Goal: Task Accomplishment & Management: Complete application form

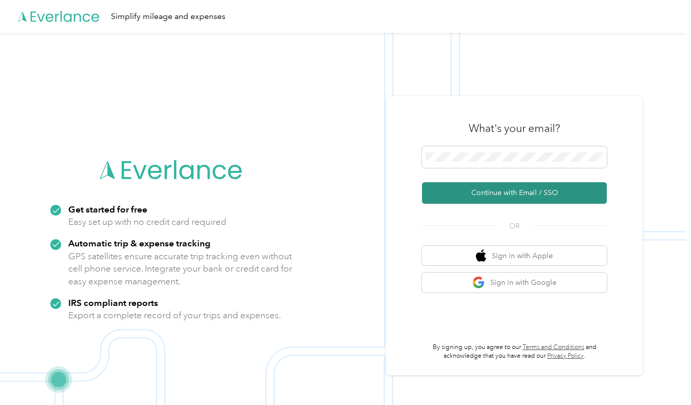
click at [530, 194] on button "Continue with Email / SSO" at bounding box center [514, 193] width 185 height 22
click at [509, 192] on button "Continue with Email / SSO" at bounding box center [514, 193] width 185 height 22
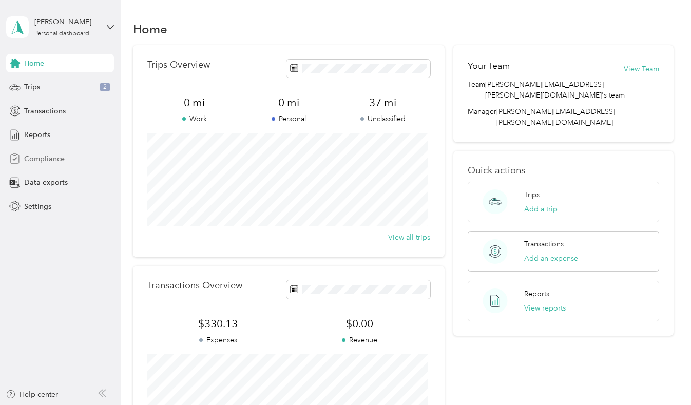
click at [49, 161] on span "Compliance" at bounding box center [44, 158] width 41 height 11
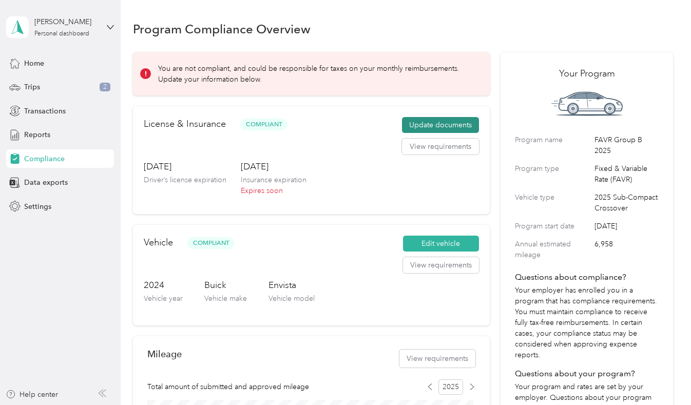
click at [431, 125] on button "Update documents" at bounding box center [440, 125] width 77 height 16
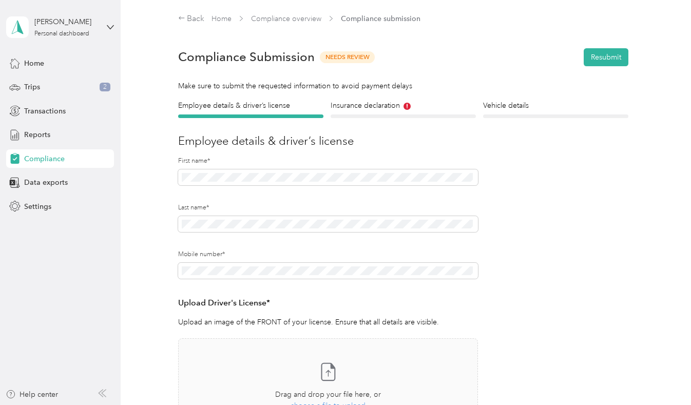
scroll to position [51, 0]
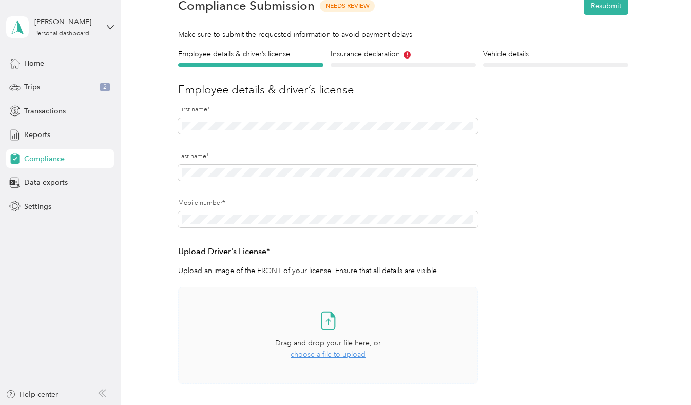
click at [328, 352] on span "choose a file to upload" at bounding box center [327, 354] width 75 height 9
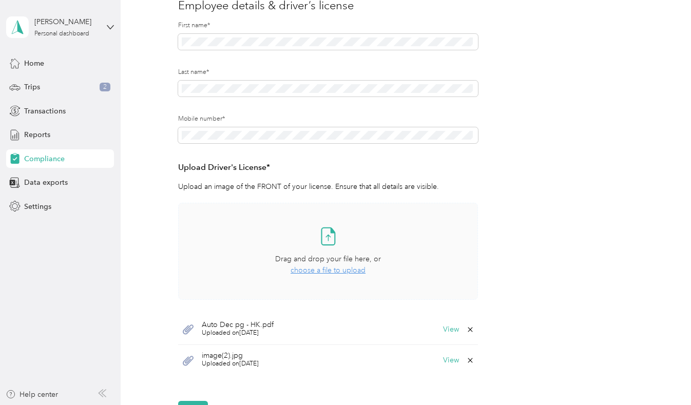
scroll to position [154, 0]
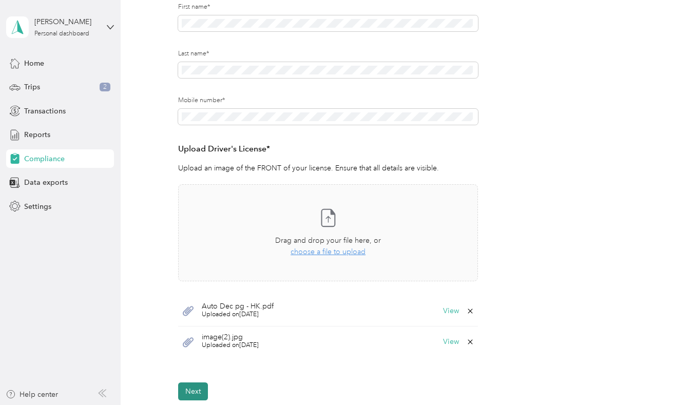
click at [195, 391] on button "Next" at bounding box center [193, 391] width 30 height 18
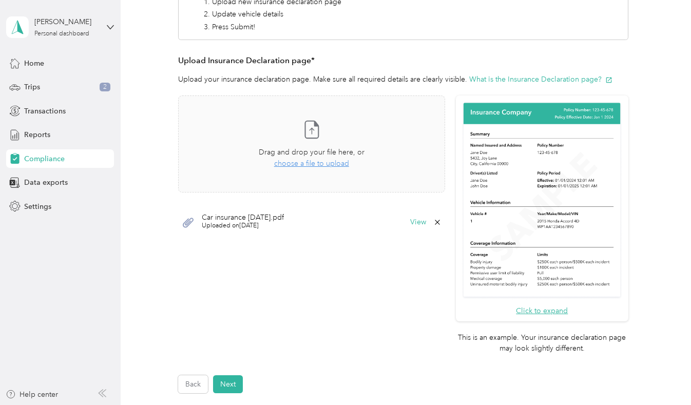
scroll to position [269, 0]
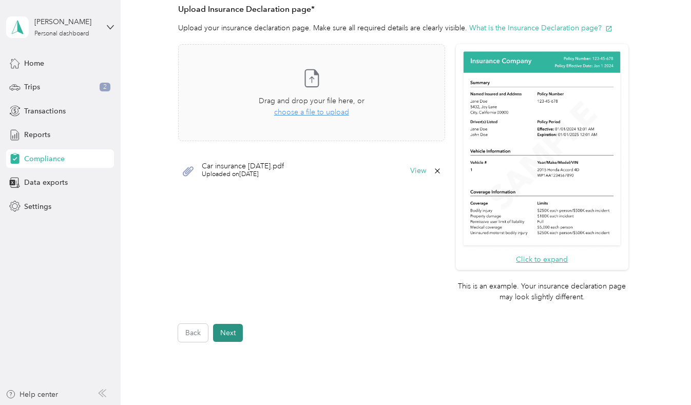
click at [231, 335] on button "Next" at bounding box center [228, 333] width 30 height 18
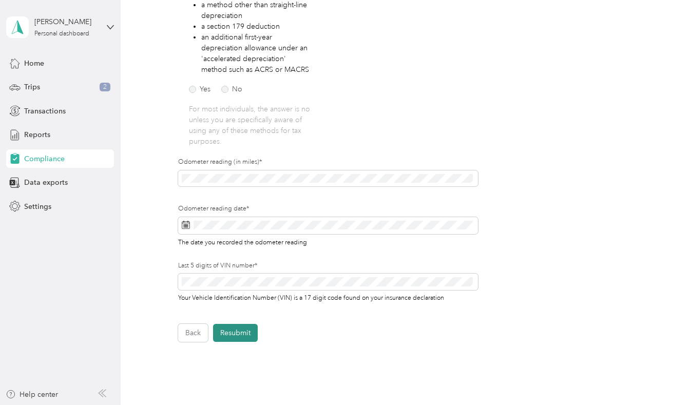
click at [237, 331] on button "Resubmit" at bounding box center [235, 333] width 45 height 18
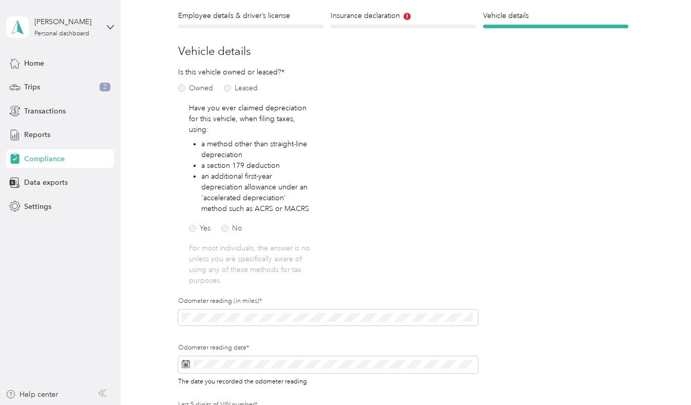
scroll to position [13, 0]
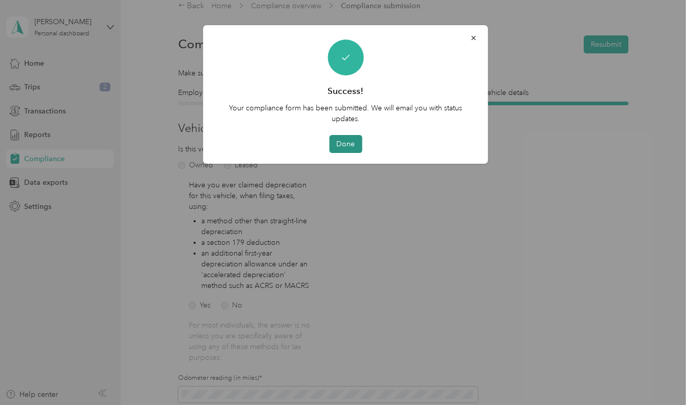
click at [348, 145] on button "Done" at bounding box center [345, 144] width 33 height 18
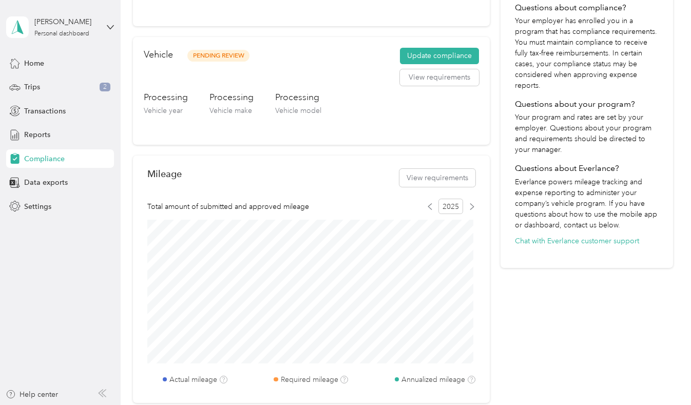
scroll to position [321, 0]
